Goal: Task Accomplishment & Management: Manage account settings

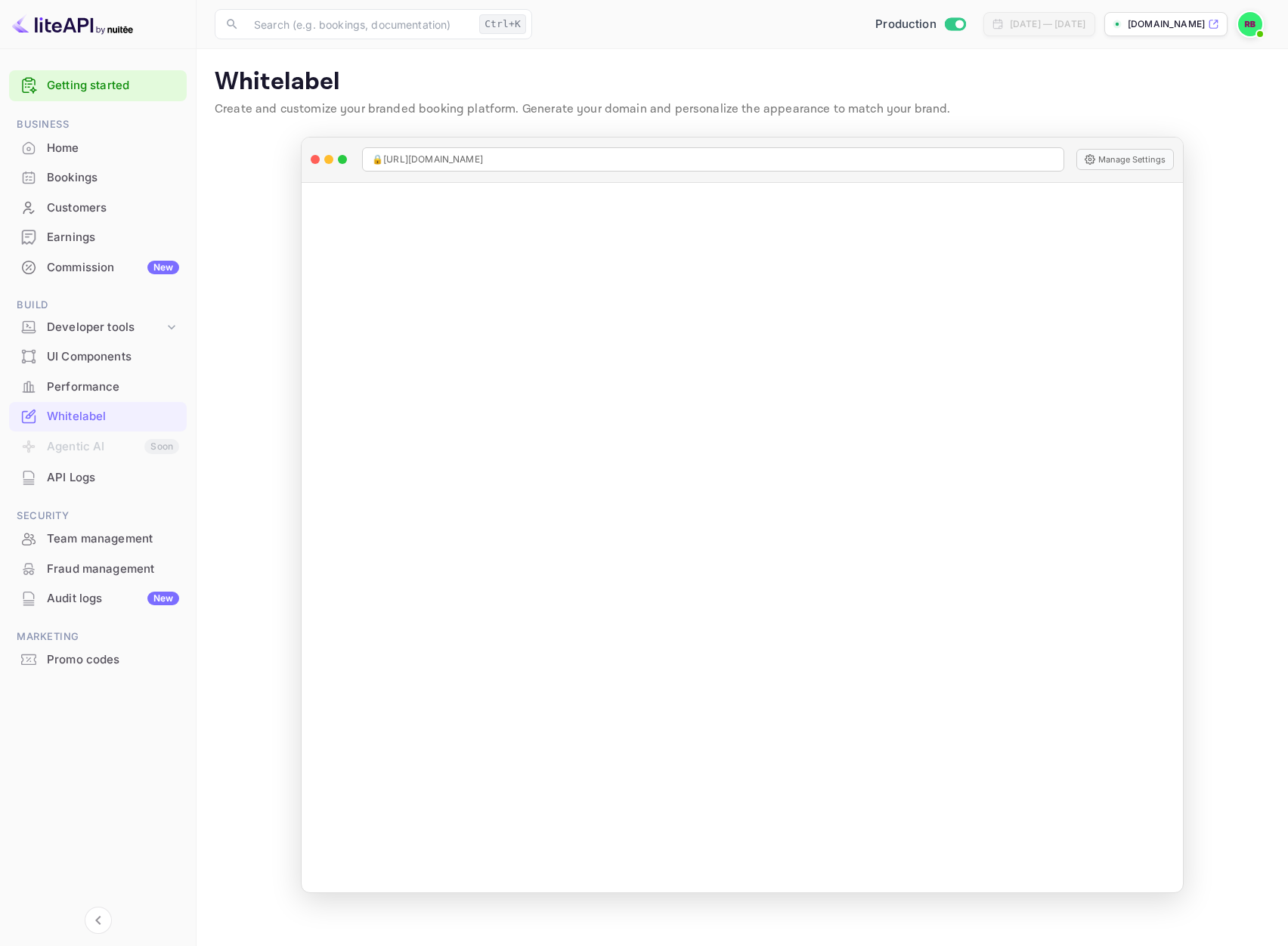
click at [237, 317] on main "Whitelabel Create and customize your branded booking platform. Generate your do…" at bounding box center [742, 498] width 1091 height 898
click at [59, 237] on div "Earnings" at bounding box center [113, 237] width 132 height 17
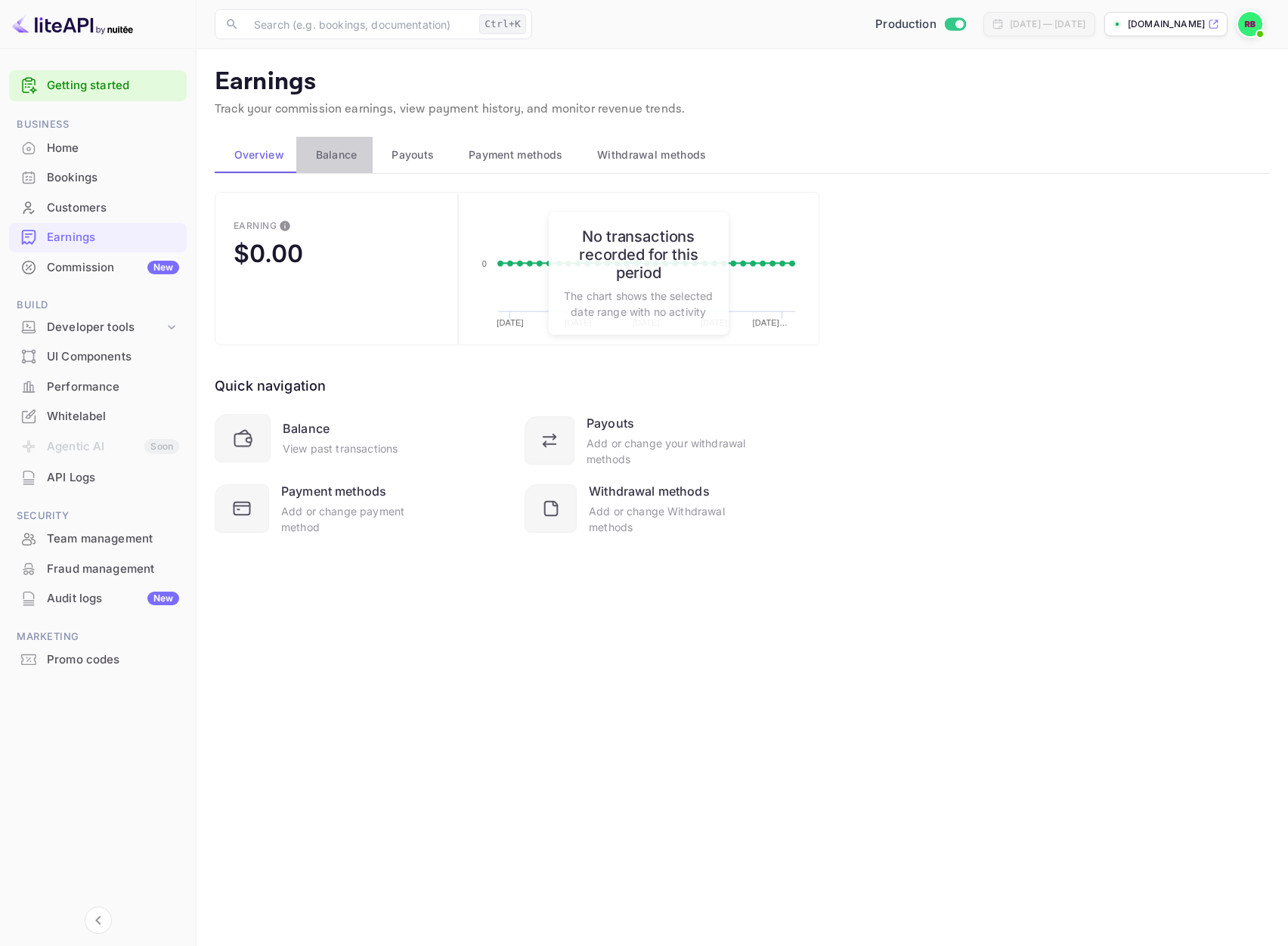
click at [327, 156] on span "Balance" at bounding box center [337, 154] width 42 height 18
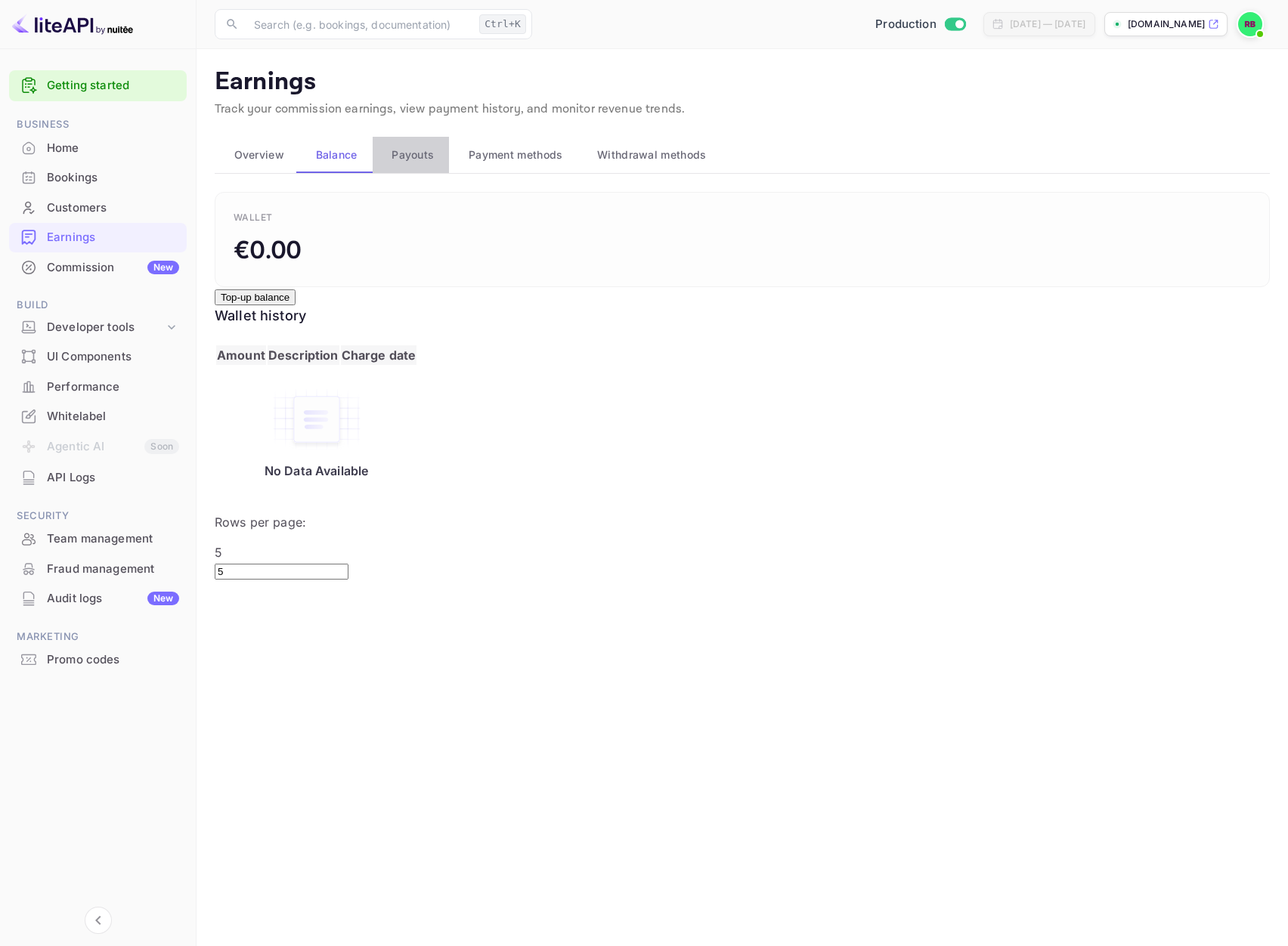
click at [426, 152] on span "Payouts" at bounding box center [412, 154] width 43 height 18
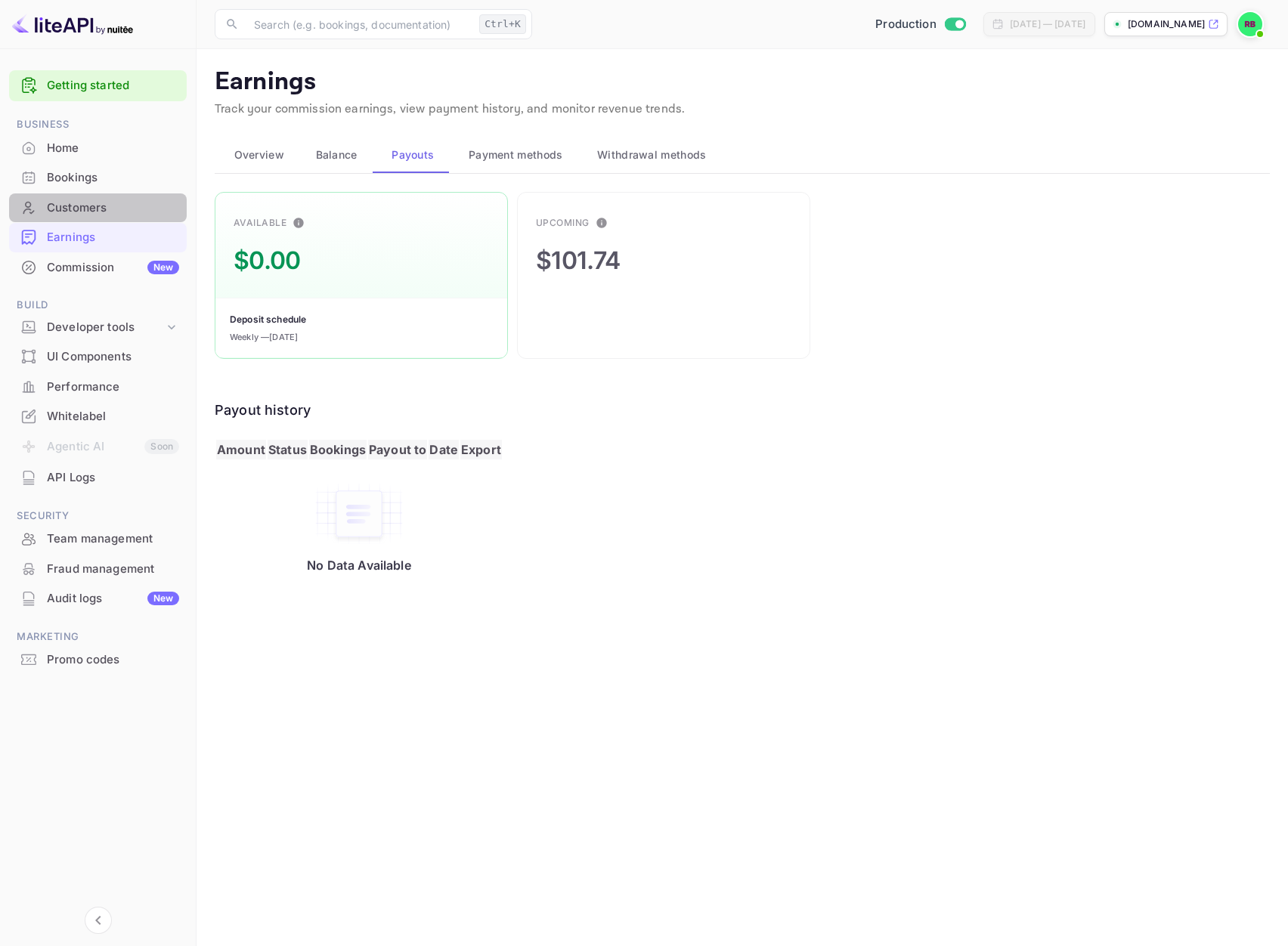
click at [69, 216] on div "Customers" at bounding box center [113, 208] width 132 height 17
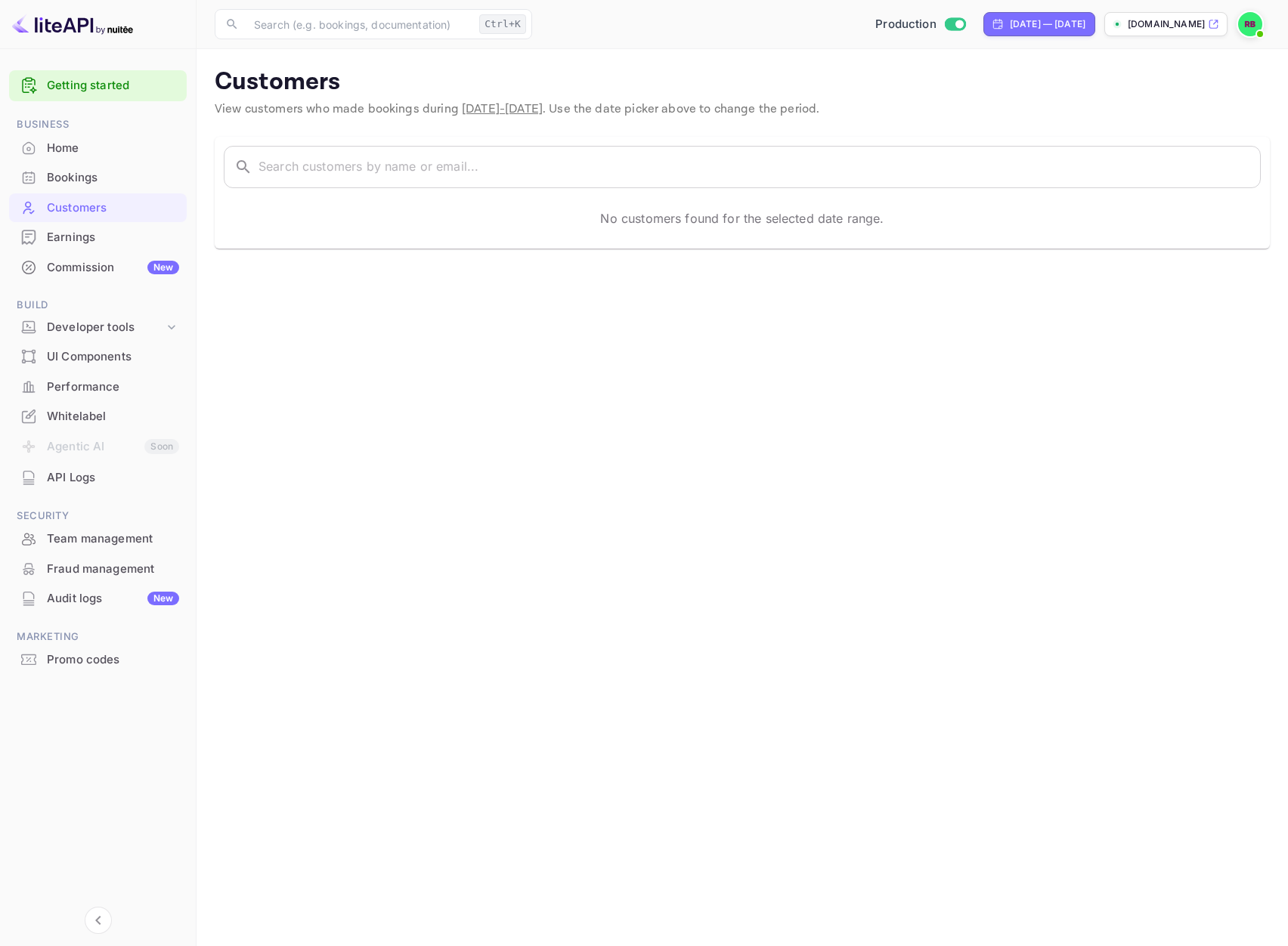
click at [92, 184] on div "Bookings" at bounding box center [113, 178] width 132 height 17
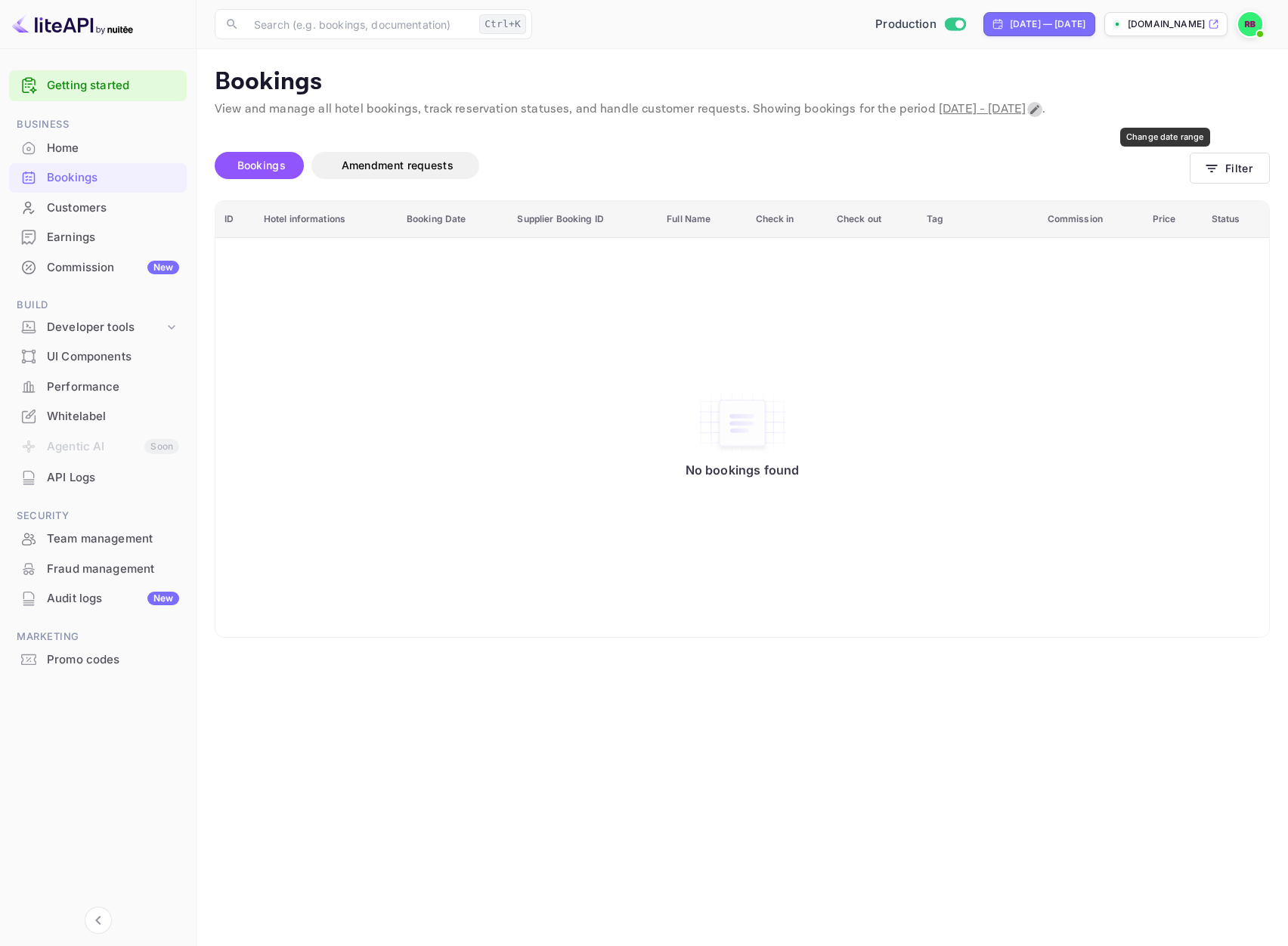
click at [1039, 110] on icon "Change date range" at bounding box center [1035, 110] width 9 height 9
select select "8"
select select "2025"
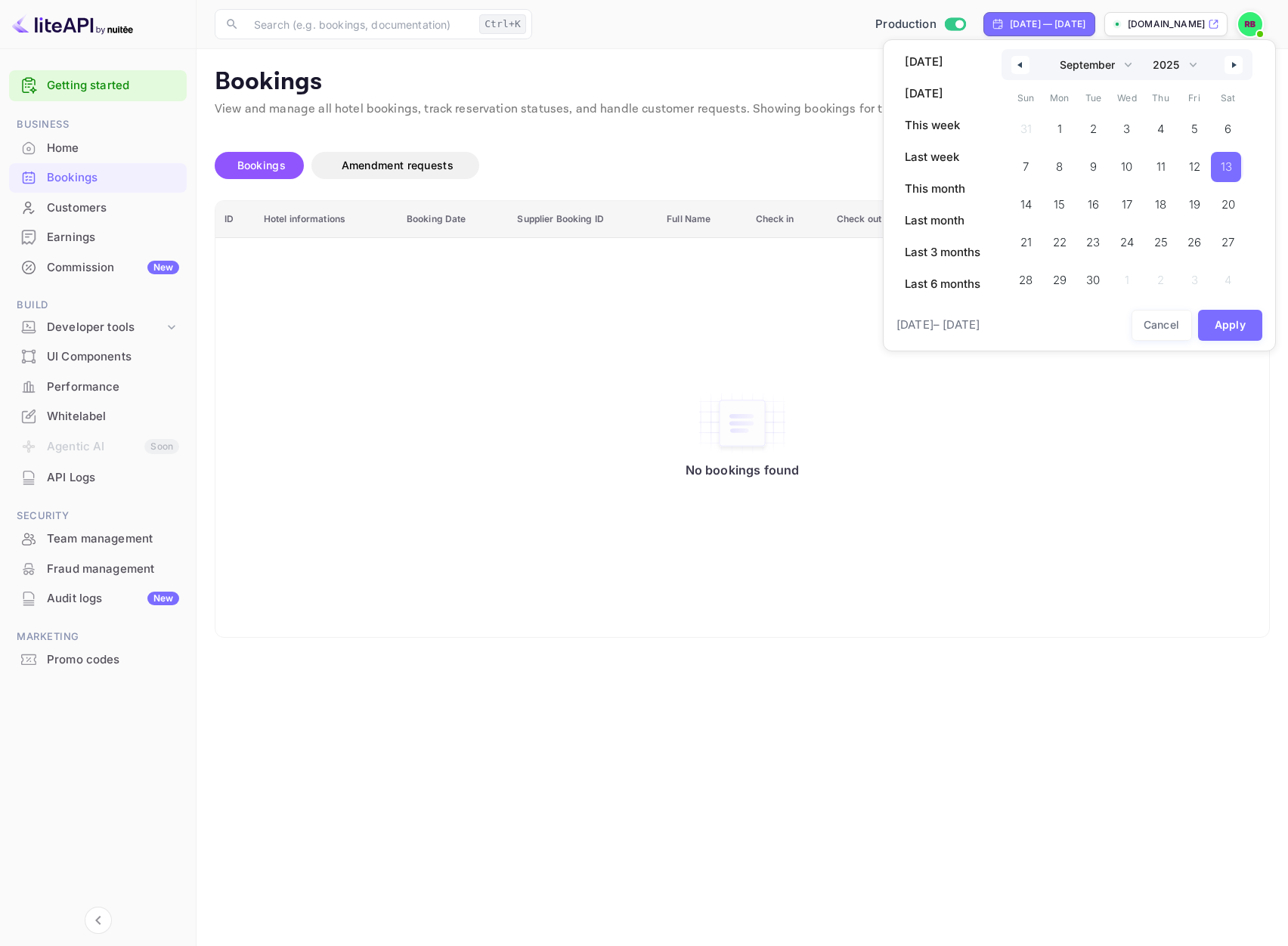
click at [1233, 167] on span "13" at bounding box center [1226, 167] width 30 height 30
click at [1127, 66] on select "January February March April May June July August September October November De…" at bounding box center [1094, 64] width 85 height 31
select select "9"
click at [1052, 49] on select "January February March April May June July August September October November De…" at bounding box center [1094, 64] width 85 height 31
click at [970, 54] on span "Today" at bounding box center [942, 61] width 94 height 26
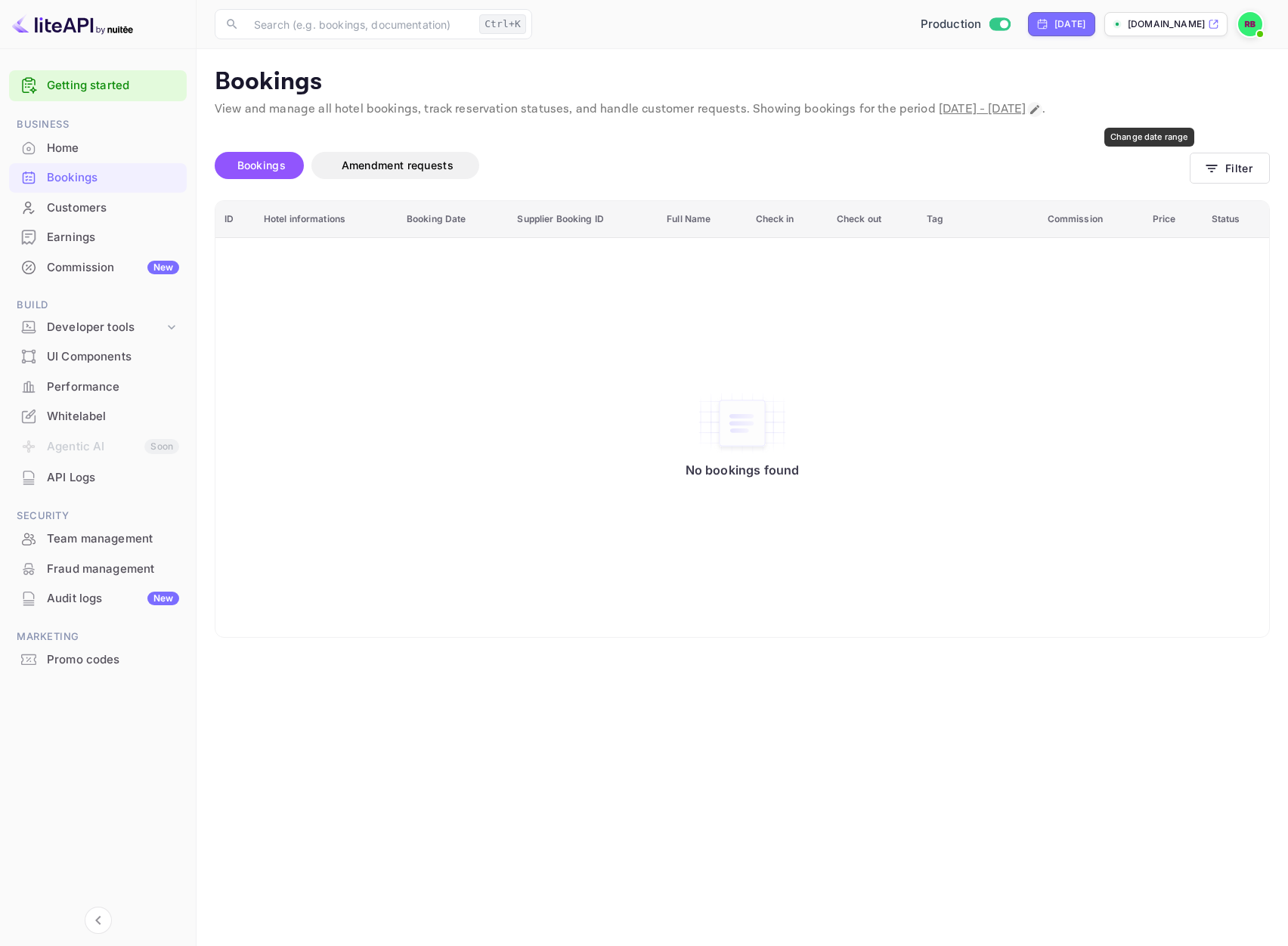
click at [1040, 109] on icon "Change date range" at bounding box center [1035, 109] width 12 height 12
select select "9"
select select "2025"
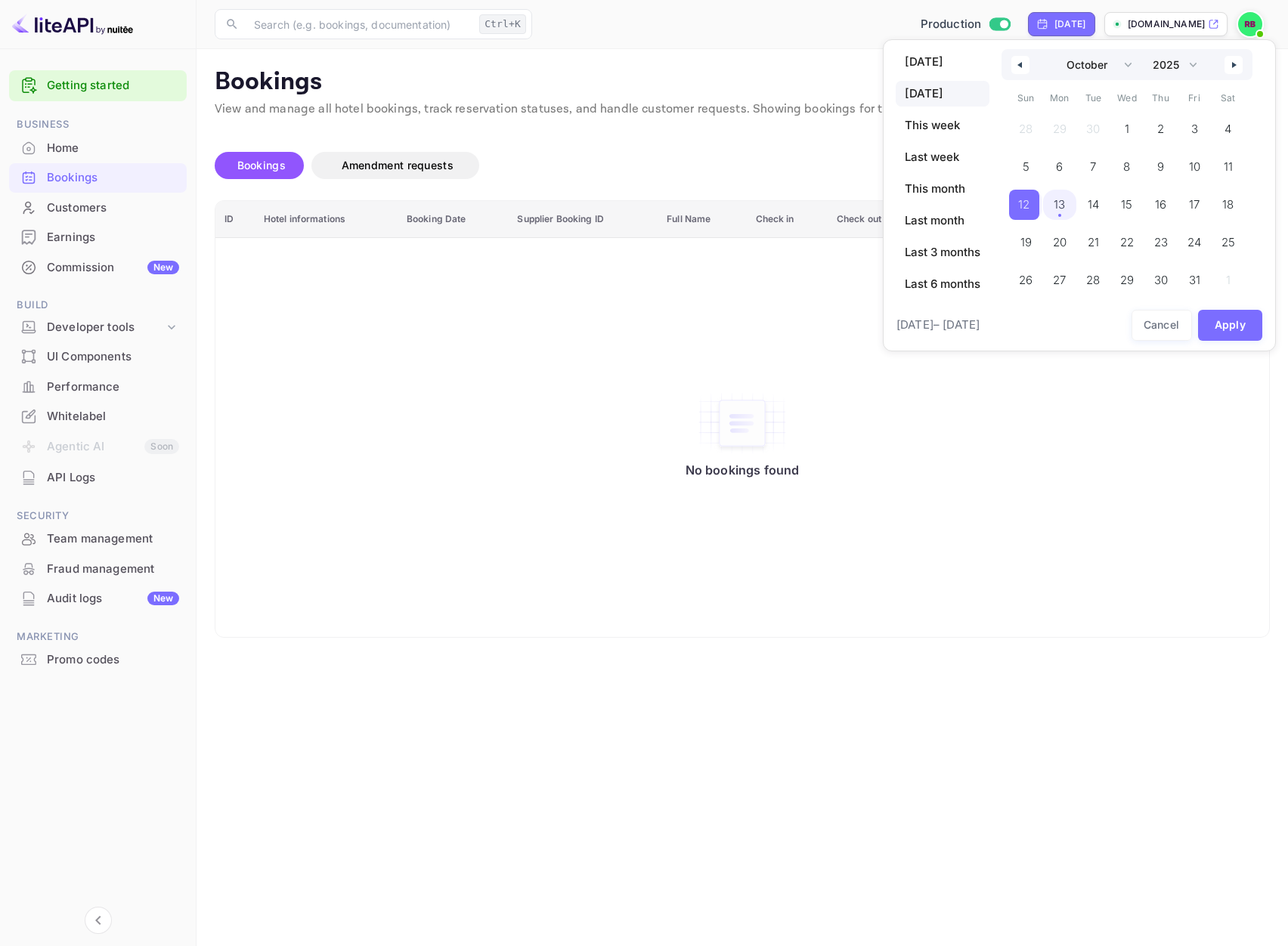
click at [1059, 202] on span "13" at bounding box center [1059, 204] width 11 height 27
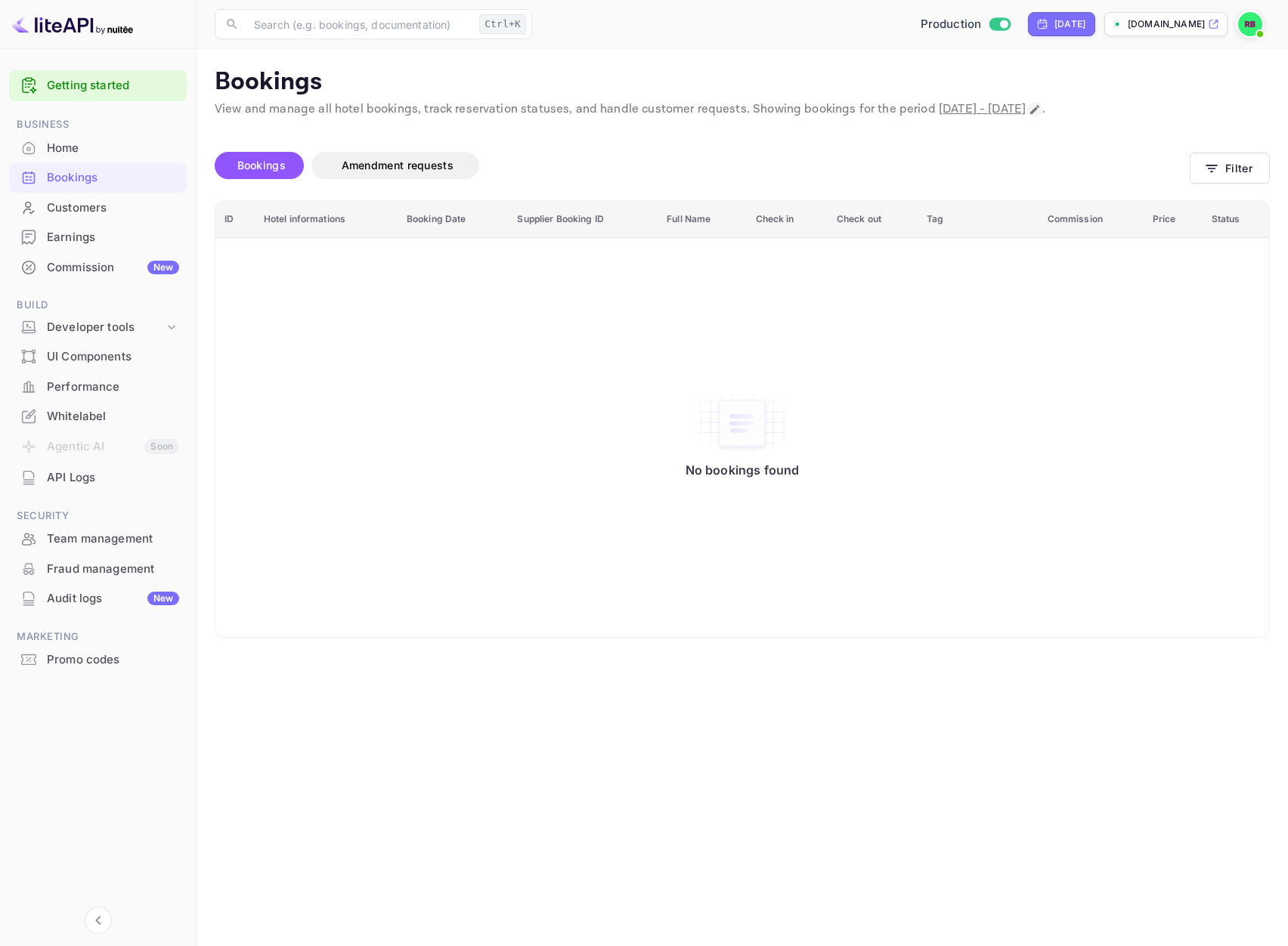
click at [1039, 108] on icon "Change date range" at bounding box center [1035, 110] width 9 height 9
select select "9"
select select "2025"
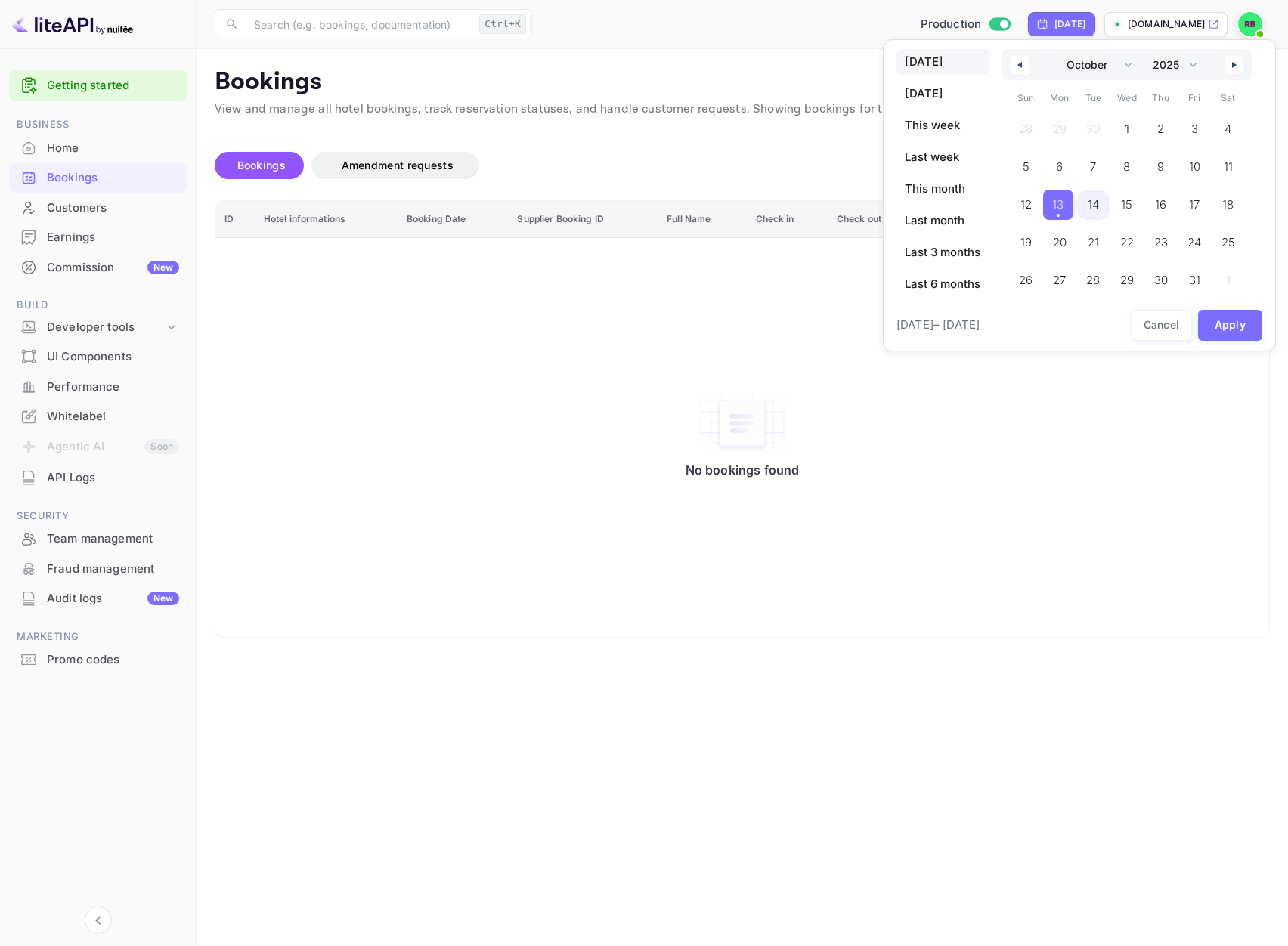
click at [1083, 198] on span "14" at bounding box center [1093, 205] width 34 height 30
click at [1214, 322] on button "Apply" at bounding box center [1230, 325] width 65 height 31
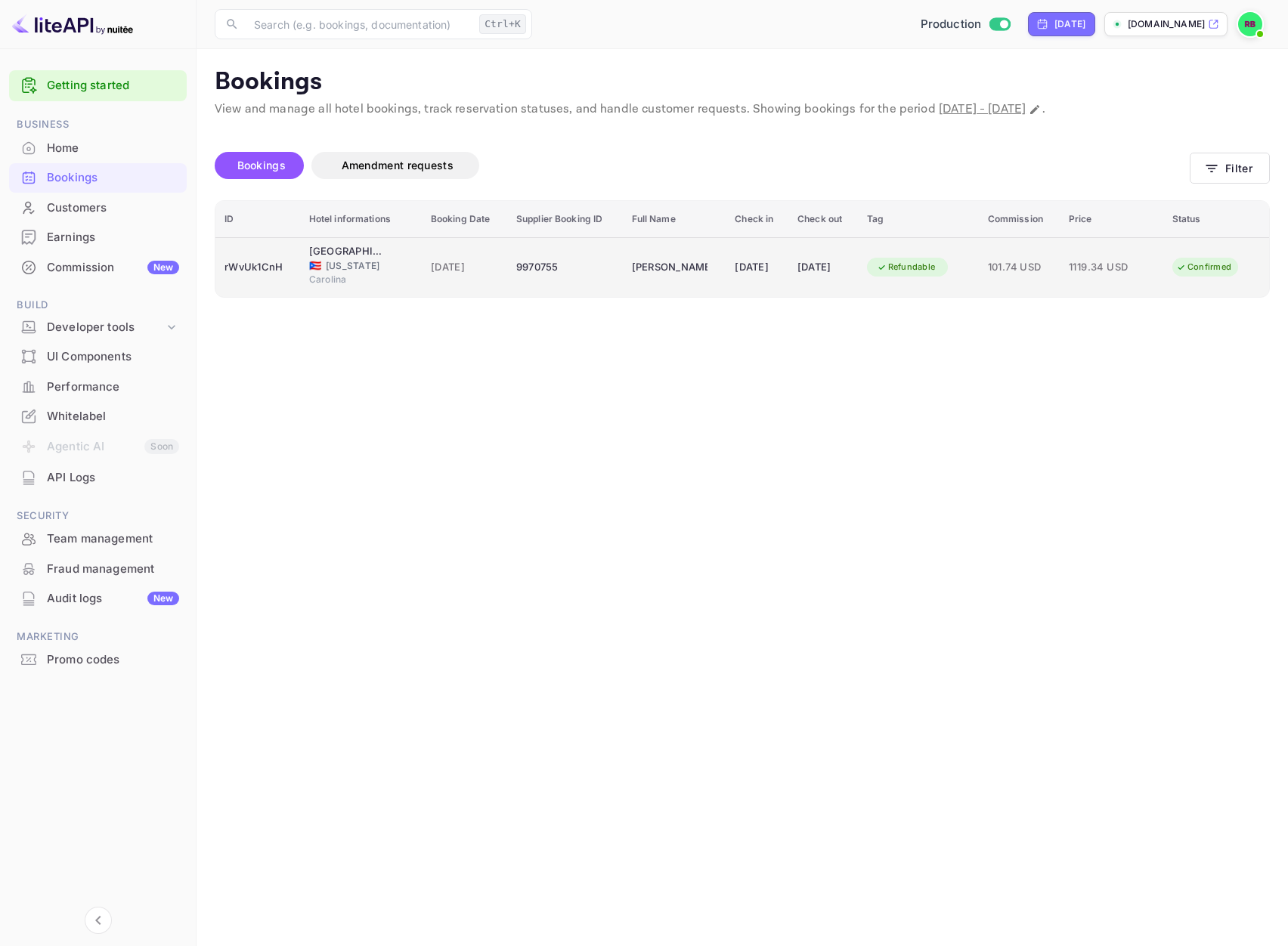
click at [348, 260] on span "Puerto Rico" at bounding box center [363, 266] width 76 height 13
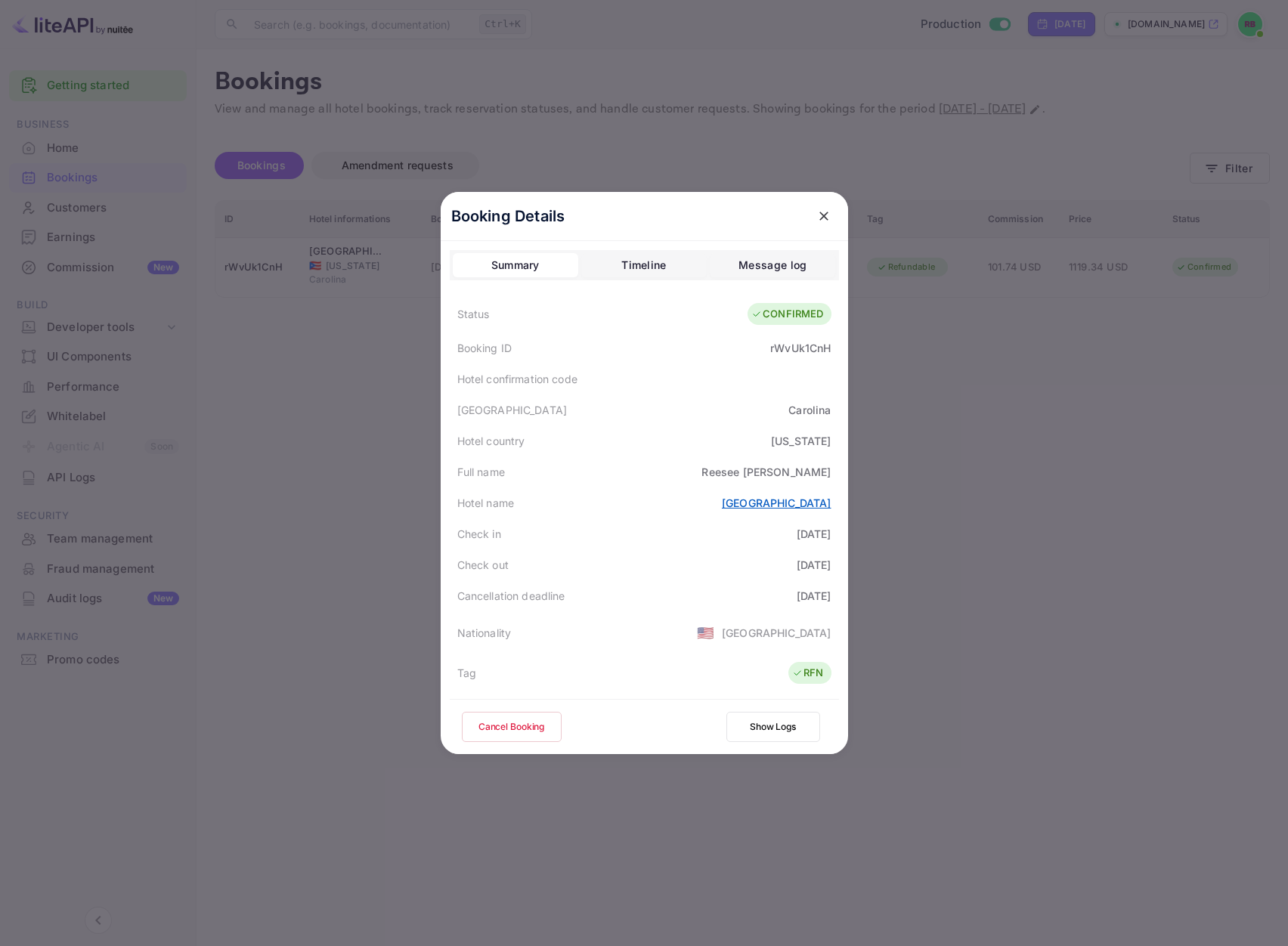
click at [787, 506] on link "ESJ Towers Hotel" at bounding box center [776, 503] width 110 height 13
click at [646, 266] on div "Timeline" at bounding box center [643, 265] width 44 height 18
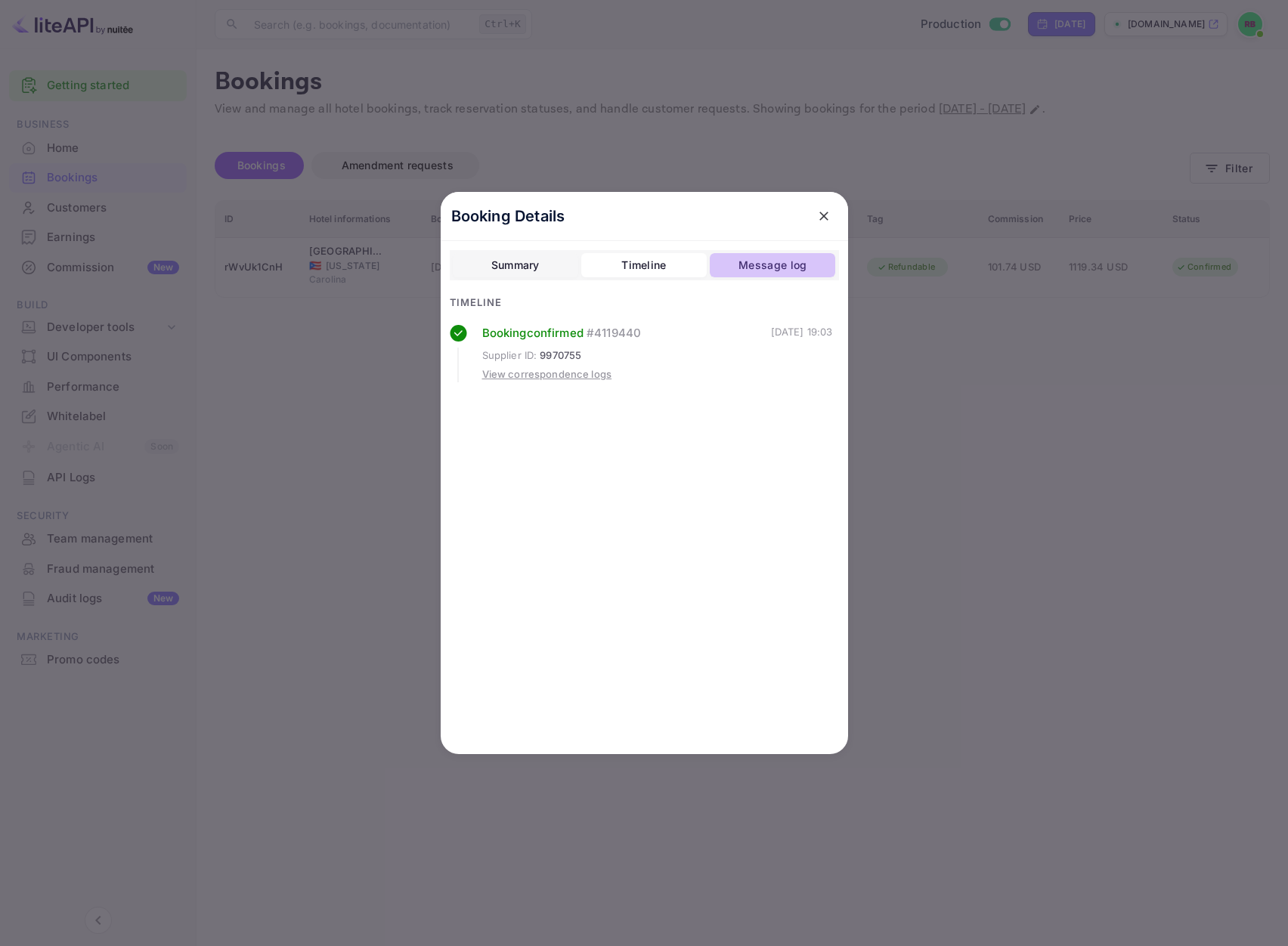
click at [764, 266] on div "Message log" at bounding box center [773, 265] width 68 height 18
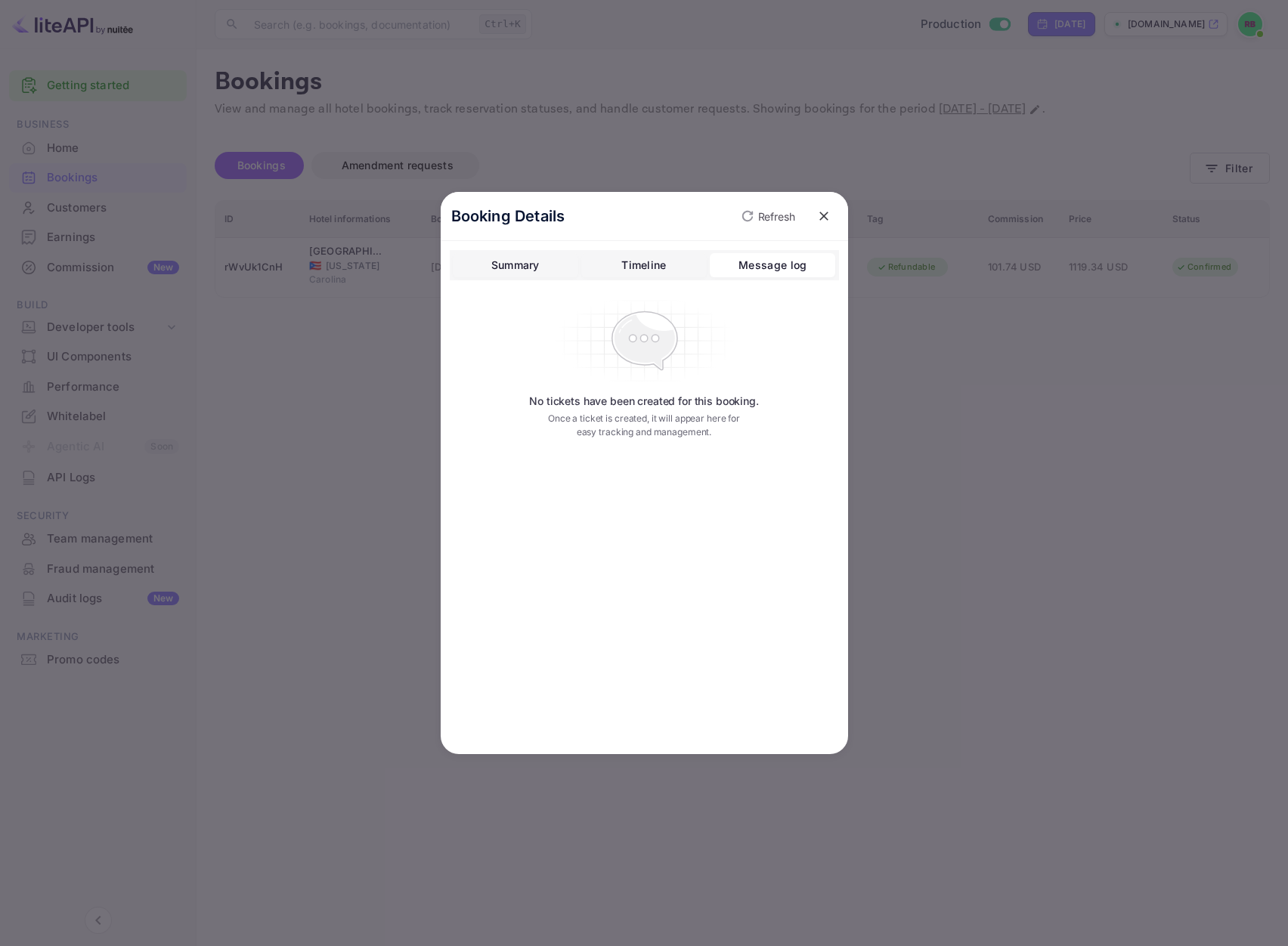
click at [827, 216] on icon "close" at bounding box center [824, 217] width 15 height 15
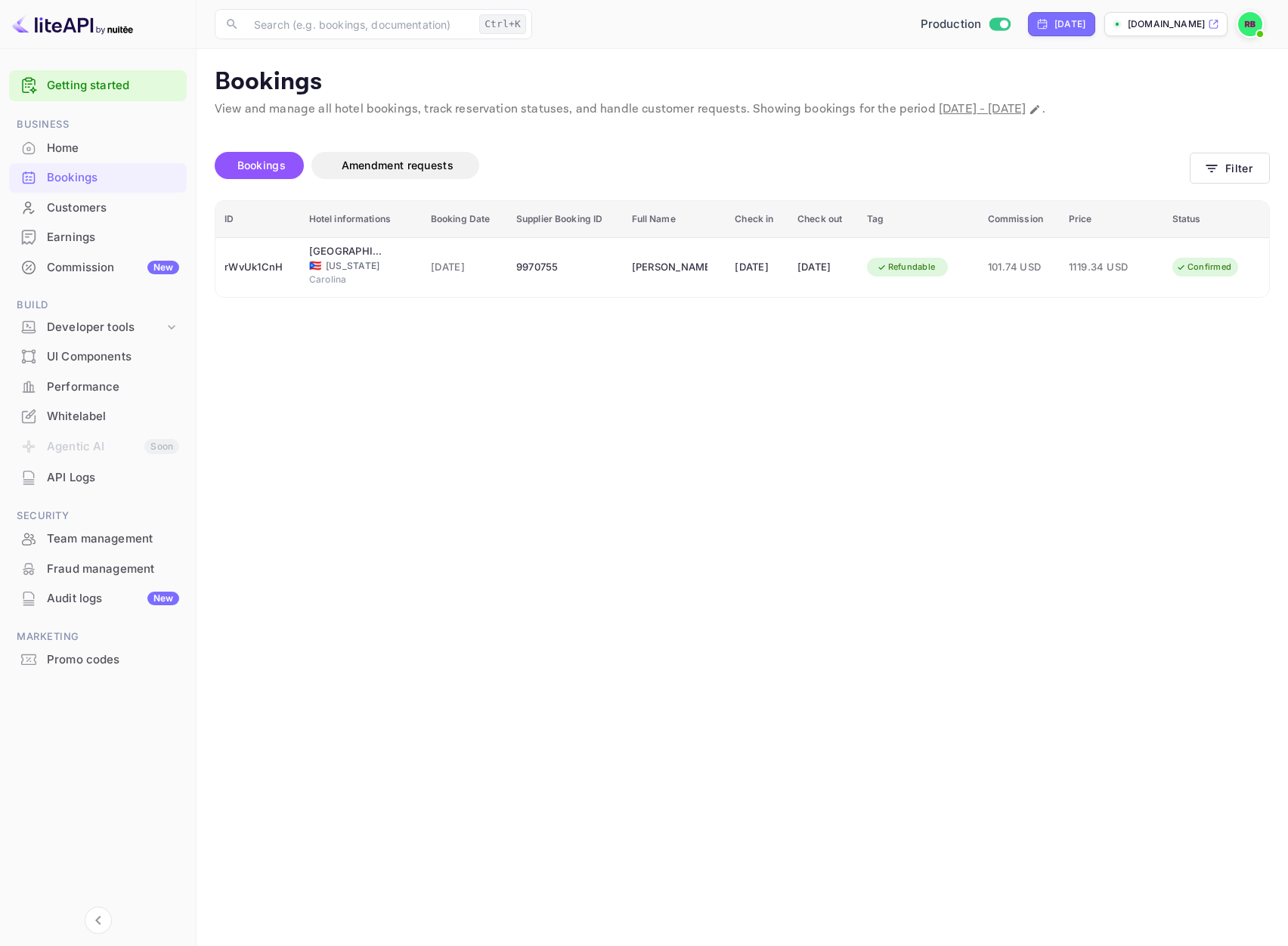
click at [99, 272] on div "Commission New" at bounding box center [113, 268] width 132 height 17
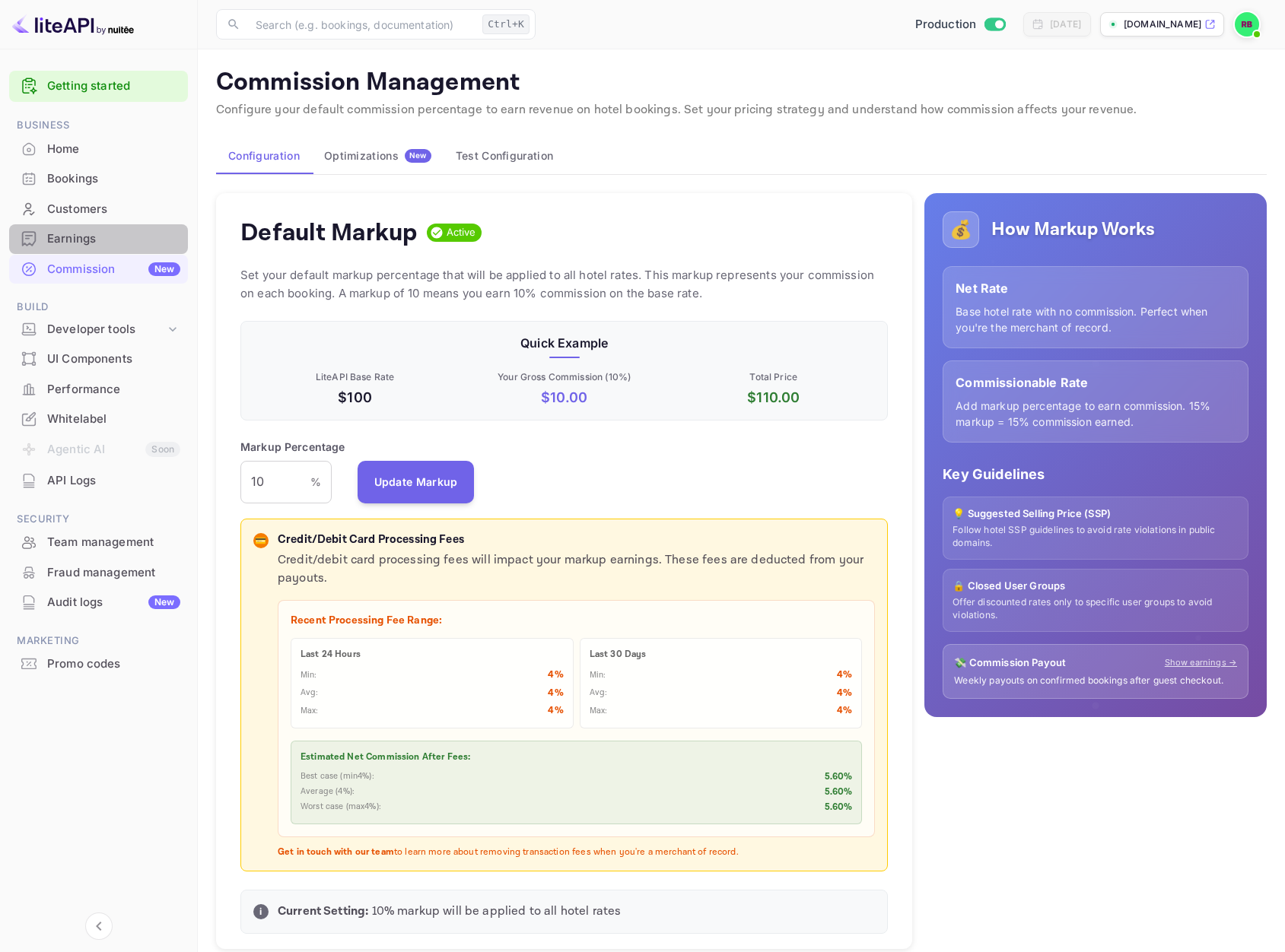
click at [64, 242] on div "Earnings" at bounding box center [114, 239] width 133 height 17
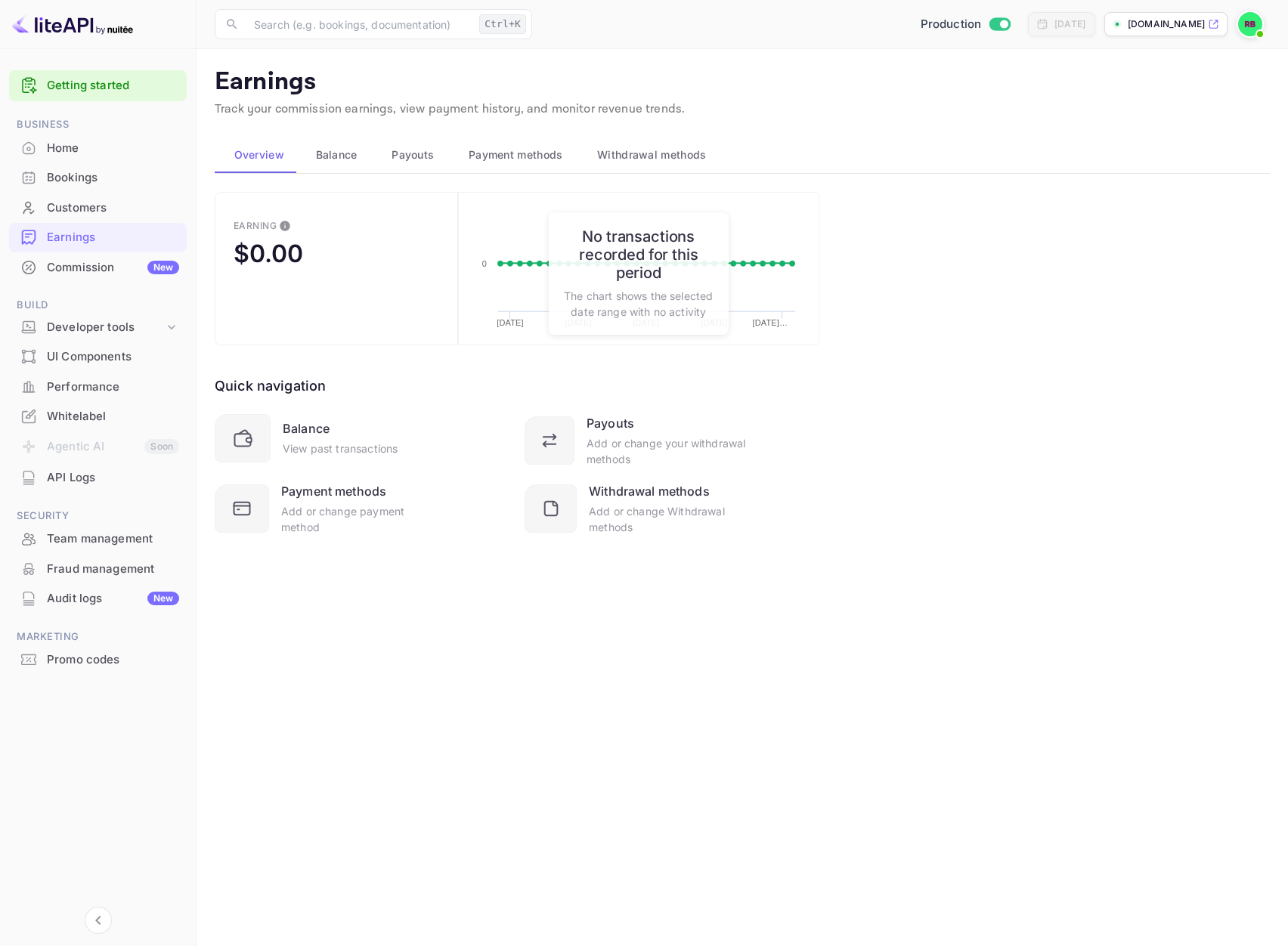
click at [333, 149] on span "Balance" at bounding box center [337, 154] width 42 height 18
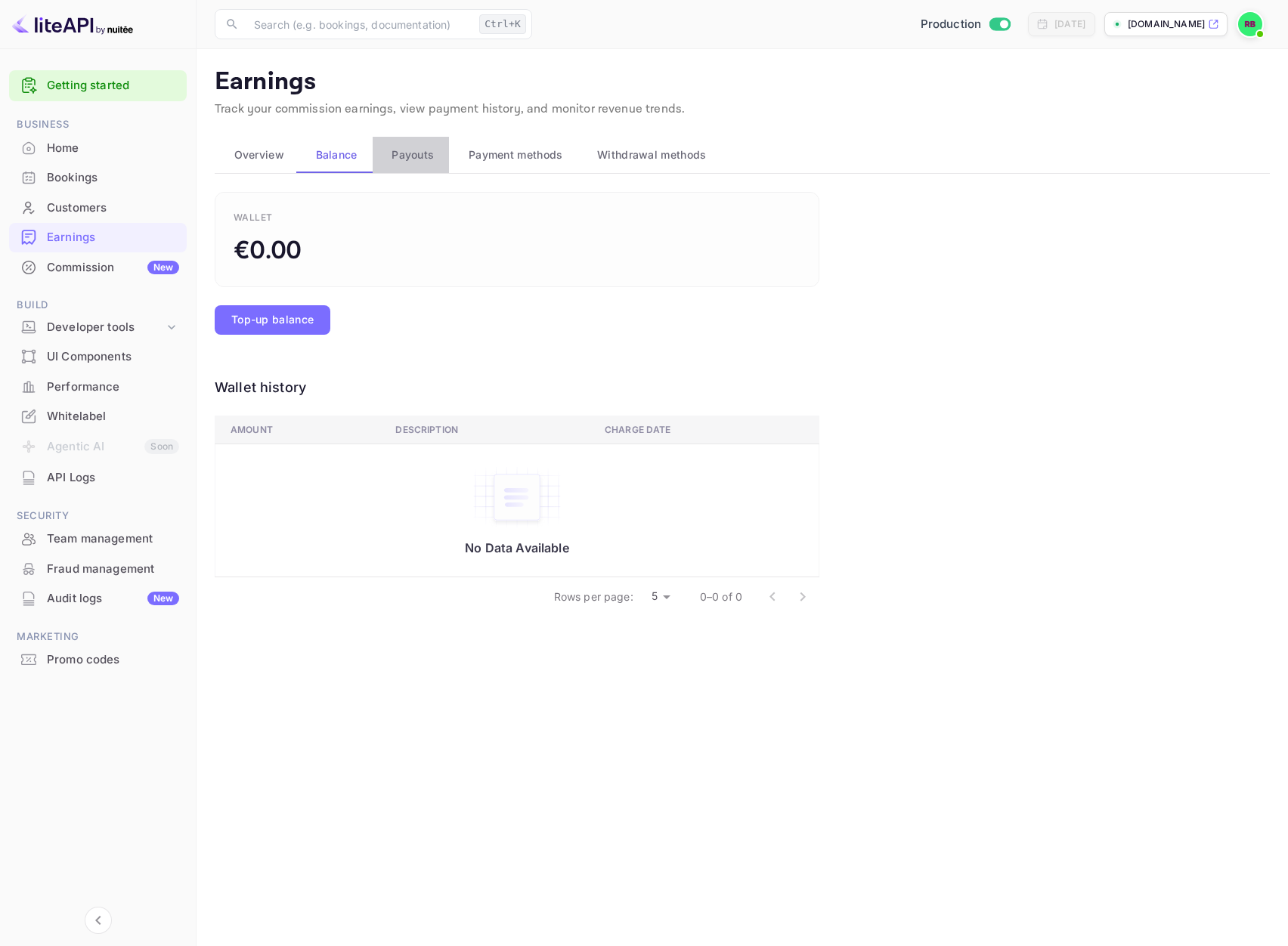
click at [393, 155] on span "Payouts" at bounding box center [412, 154] width 43 height 18
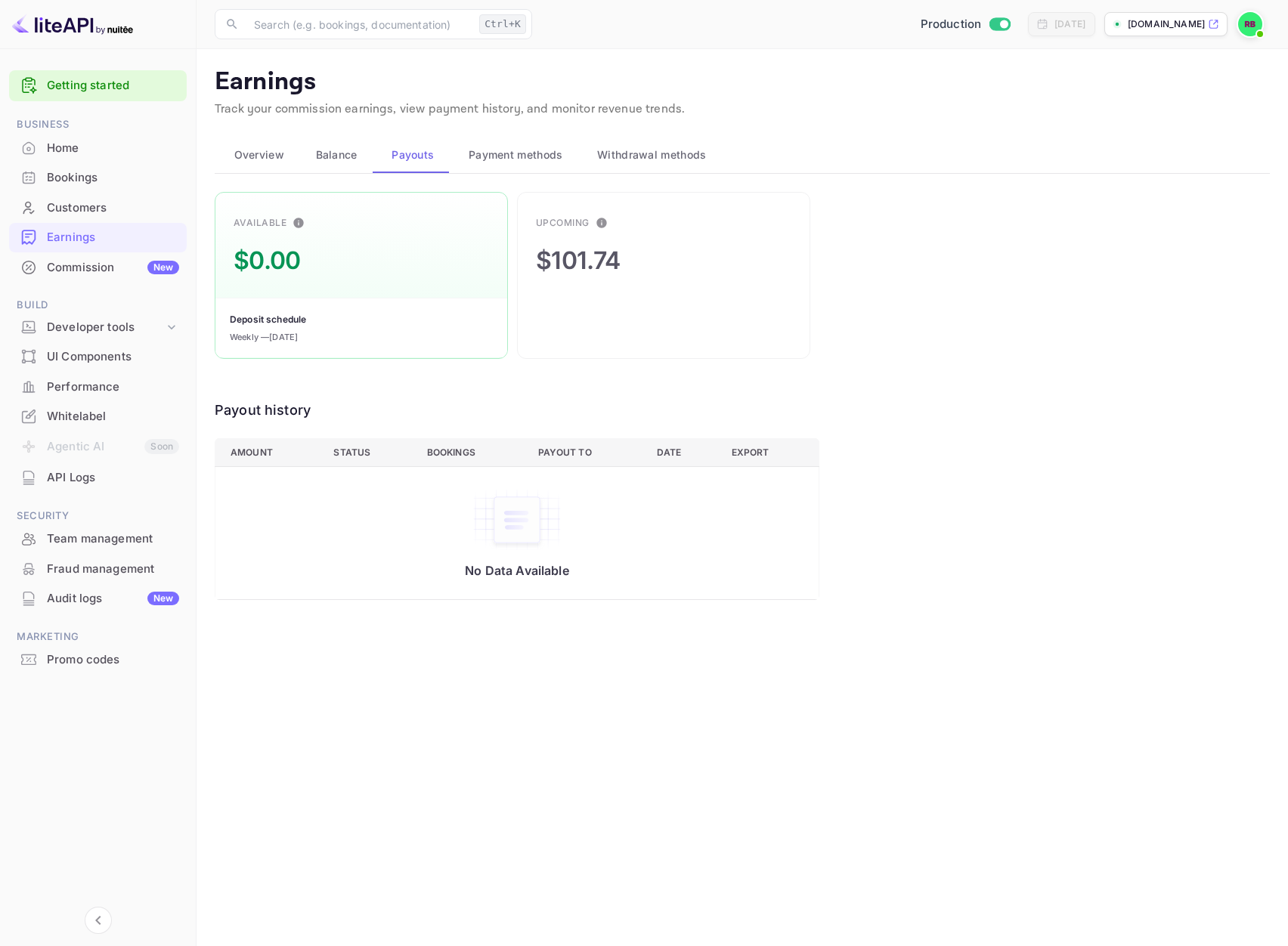
click at [508, 152] on span "Payment methods" at bounding box center [515, 154] width 95 height 18
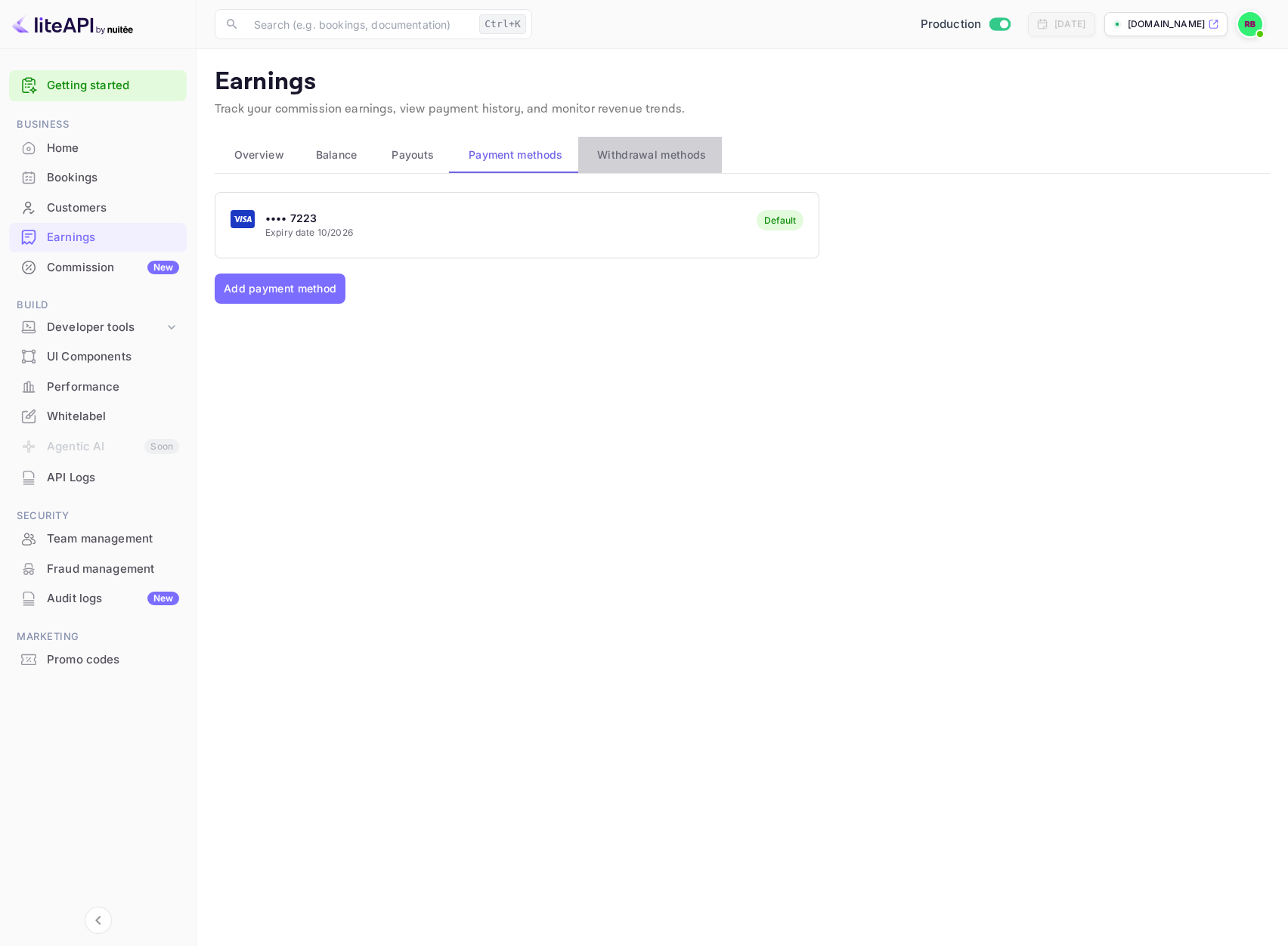
click at [624, 155] on span "Withdrawal methods" at bounding box center [651, 154] width 109 height 18
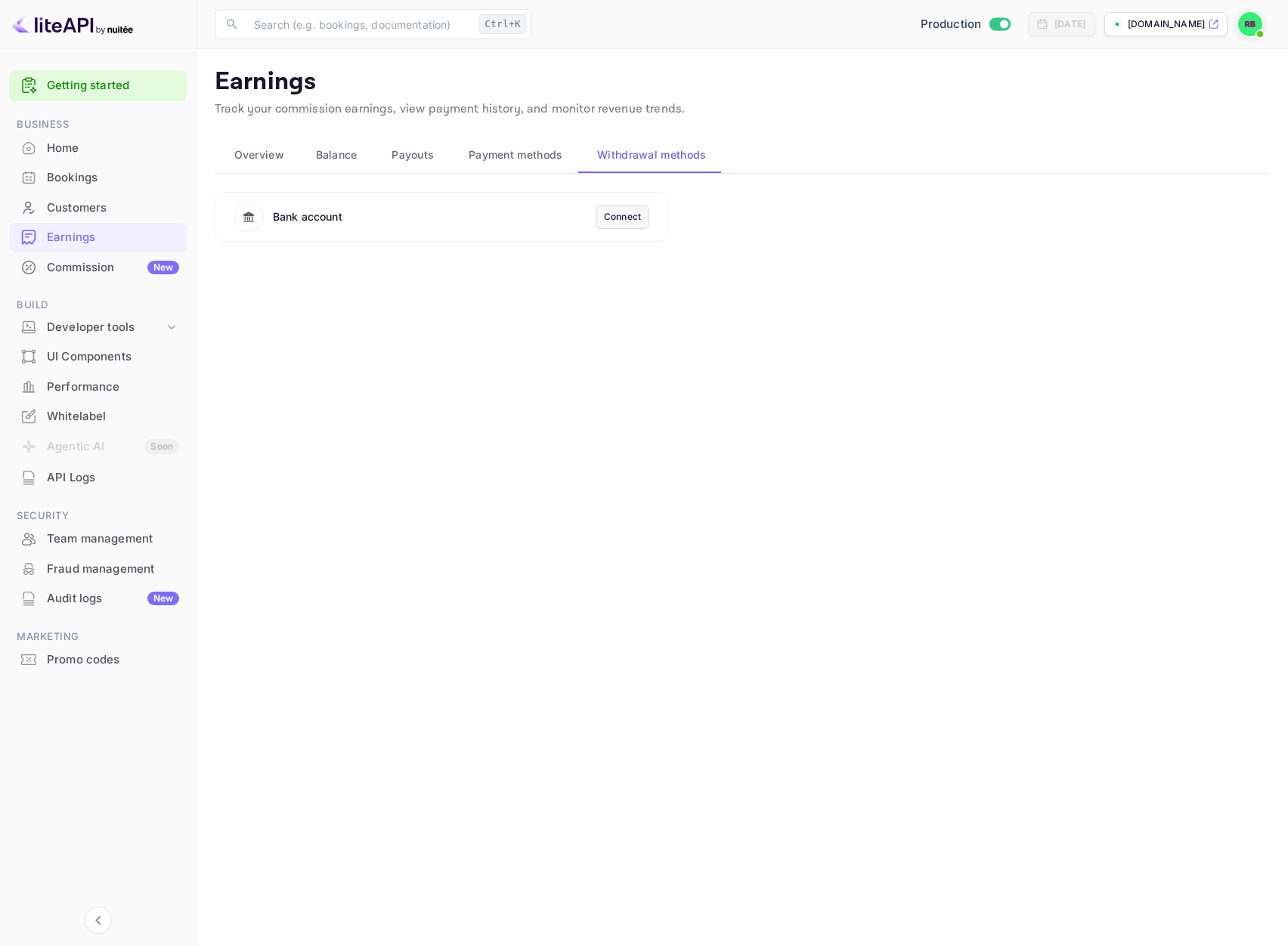
click at [413, 156] on span "Payouts" at bounding box center [412, 154] width 43 height 18
